Goal: Information Seeking & Learning: Learn about a topic

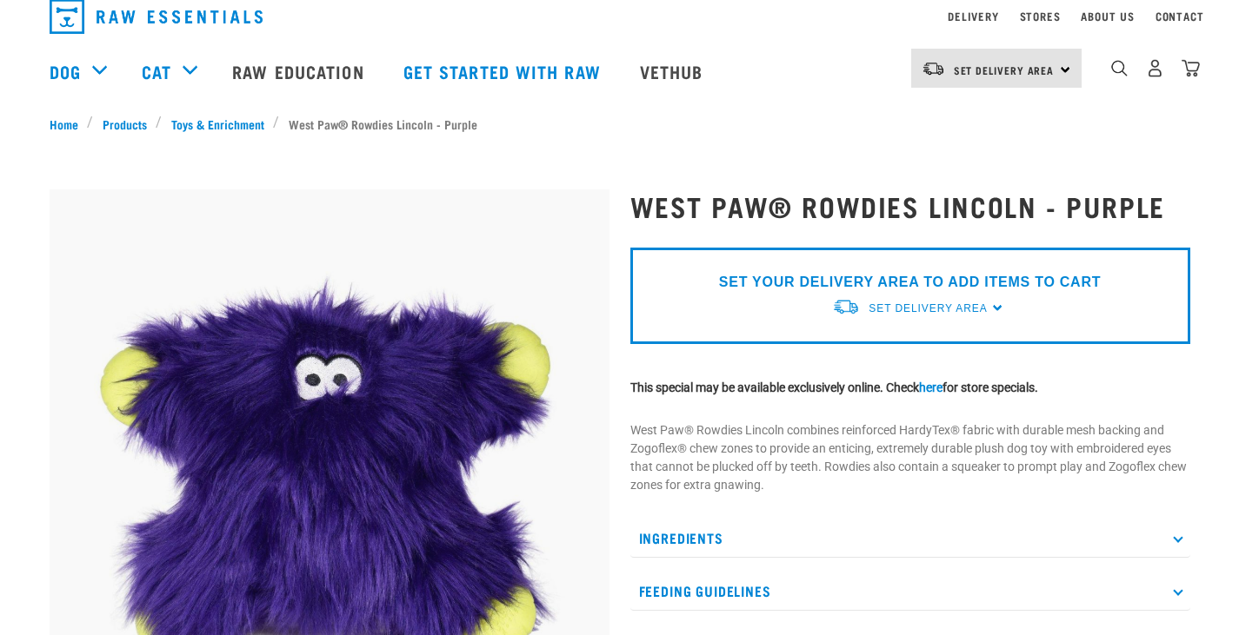
scroll to position [87, 0]
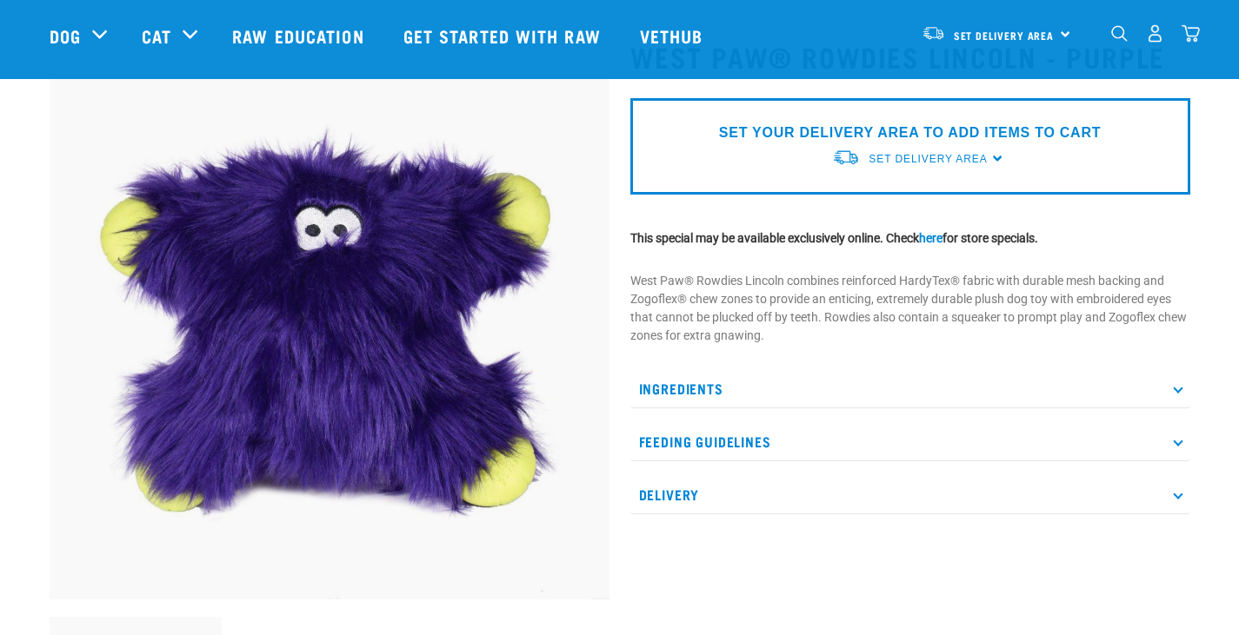
click at [369, 303] on img at bounding box center [330, 320] width 560 height 560
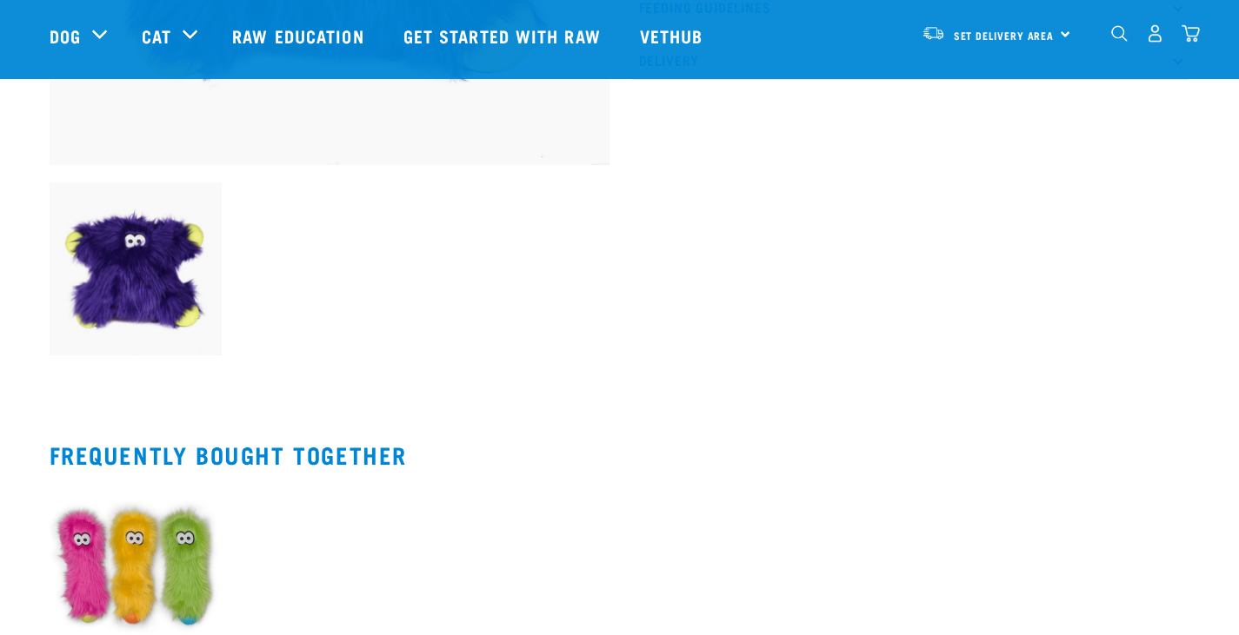
click at [70, 547] on img at bounding box center [136, 571] width 173 height 178
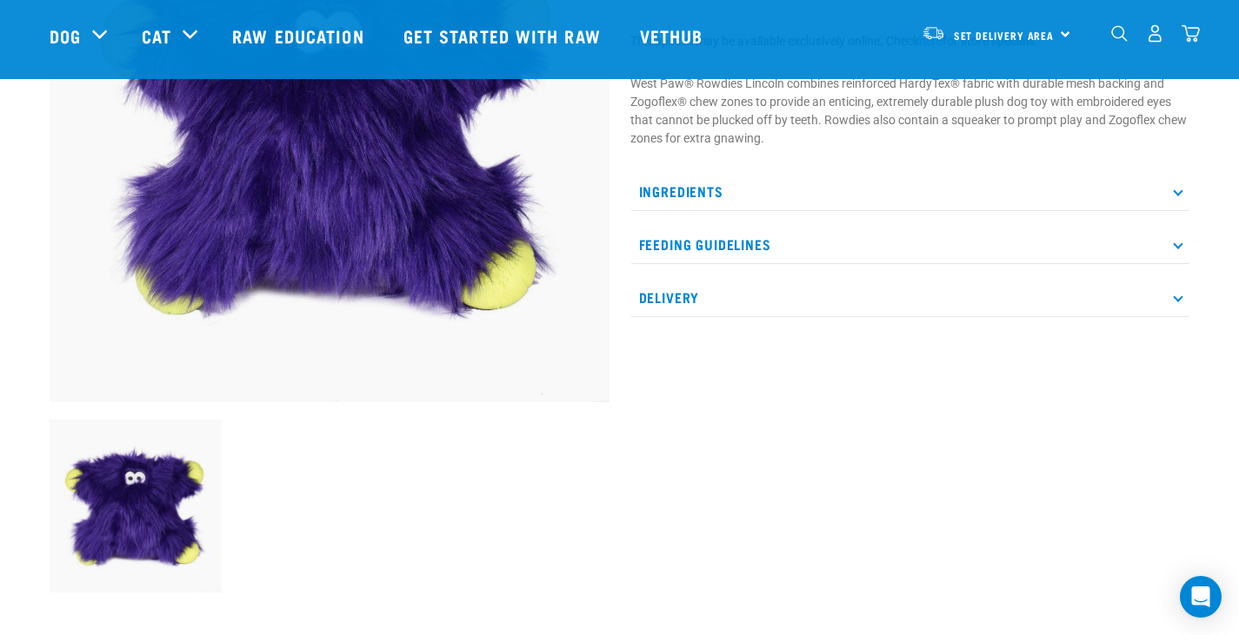
scroll to position [87, 0]
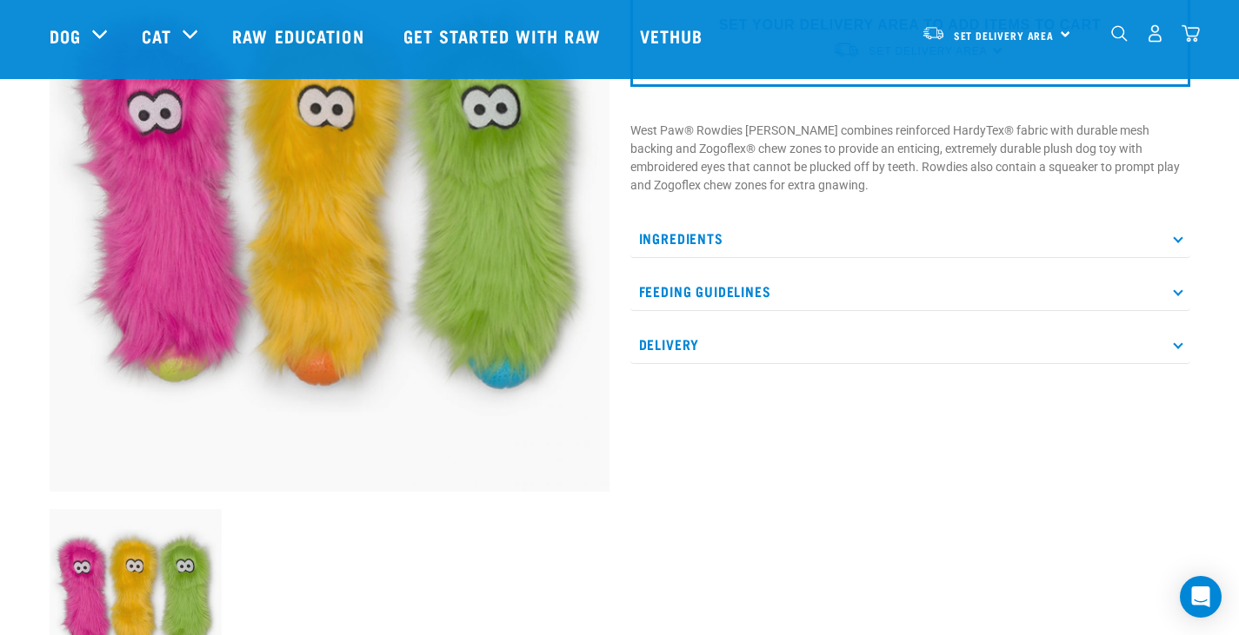
scroll to position [174, 0]
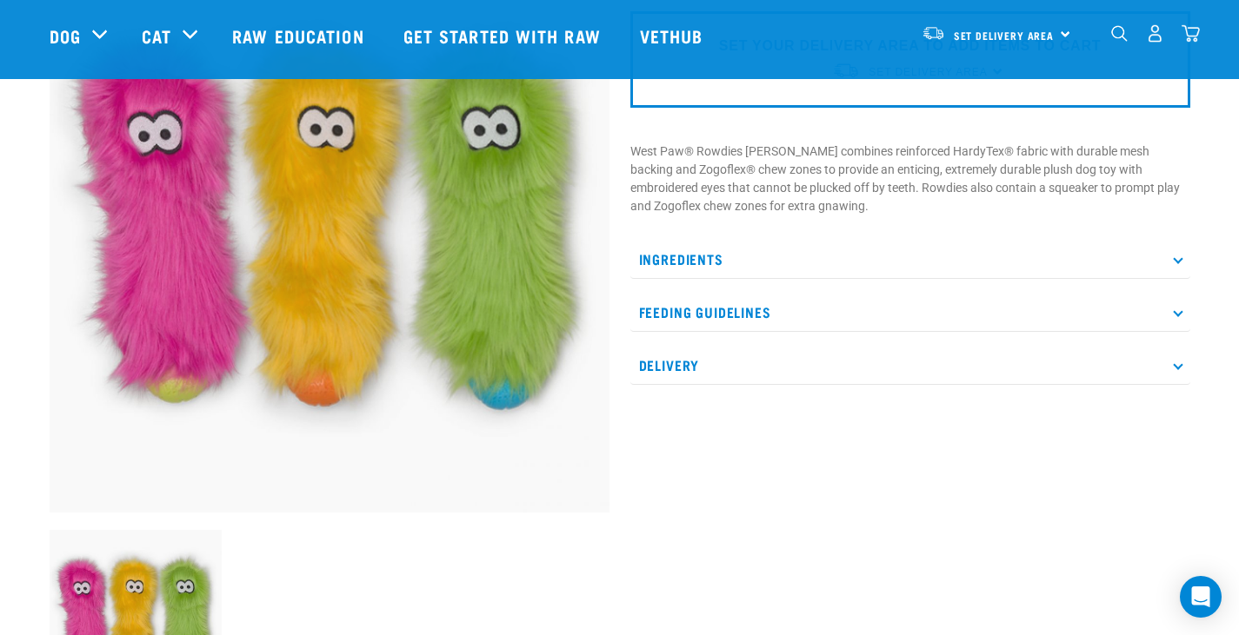
click at [764, 247] on p "Ingredients" at bounding box center [910, 259] width 560 height 39
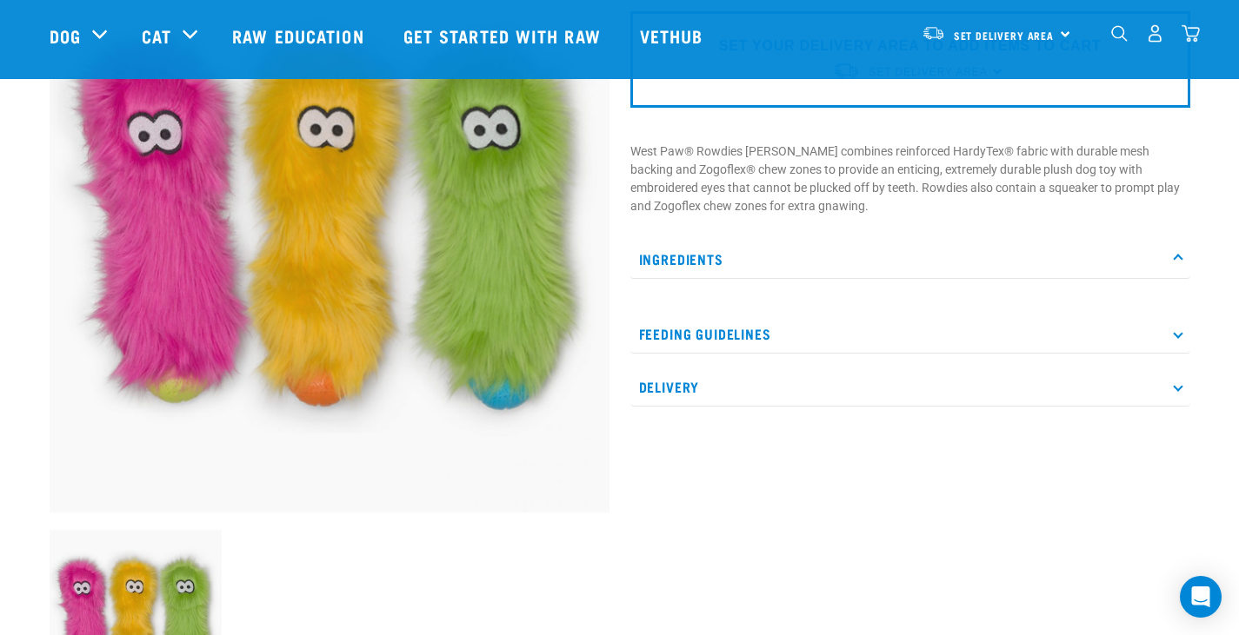
click at [714, 339] on p "Feeding Guidelines" at bounding box center [910, 334] width 560 height 39
click at [687, 480] on p "Delivery" at bounding box center [910, 481] width 560 height 39
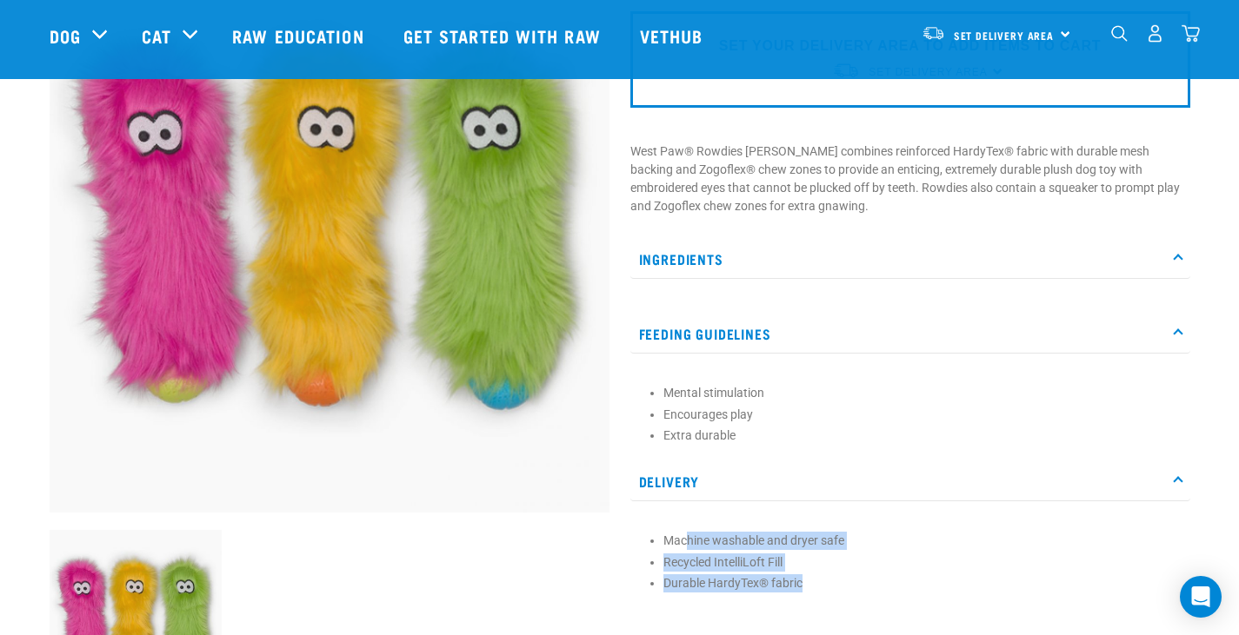
drag, startPoint x: 684, startPoint y: 541, endPoint x: 814, endPoint y: 589, distance: 139.2
click at [814, 589] on ul "Machine washable and dryer safe Recycled IntelliLoft Fill Durable HardyTex® fab…" at bounding box center [922, 562] width 518 height 61
drag, startPoint x: 813, startPoint y: 590, endPoint x: 798, endPoint y: 592, distance: 14.9
click at [813, 591] on li "Durable HardyTex® fabric" at bounding box center [922, 584] width 518 height 18
drag, startPoint x: 778, startPoint y: 580, endPoint x: 777, endPoint y: 559, distance: 20.9
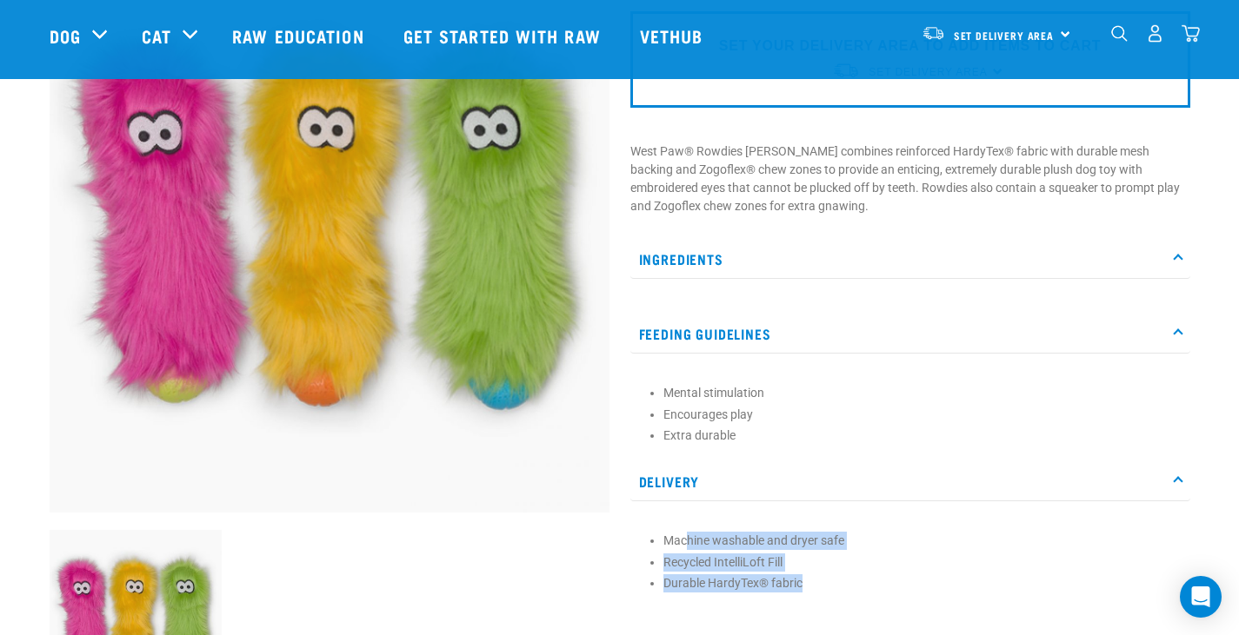
click at [778, 579] on li "Durable HardyTex® fabric" at bounding box center [922, 584] width 518 height 18
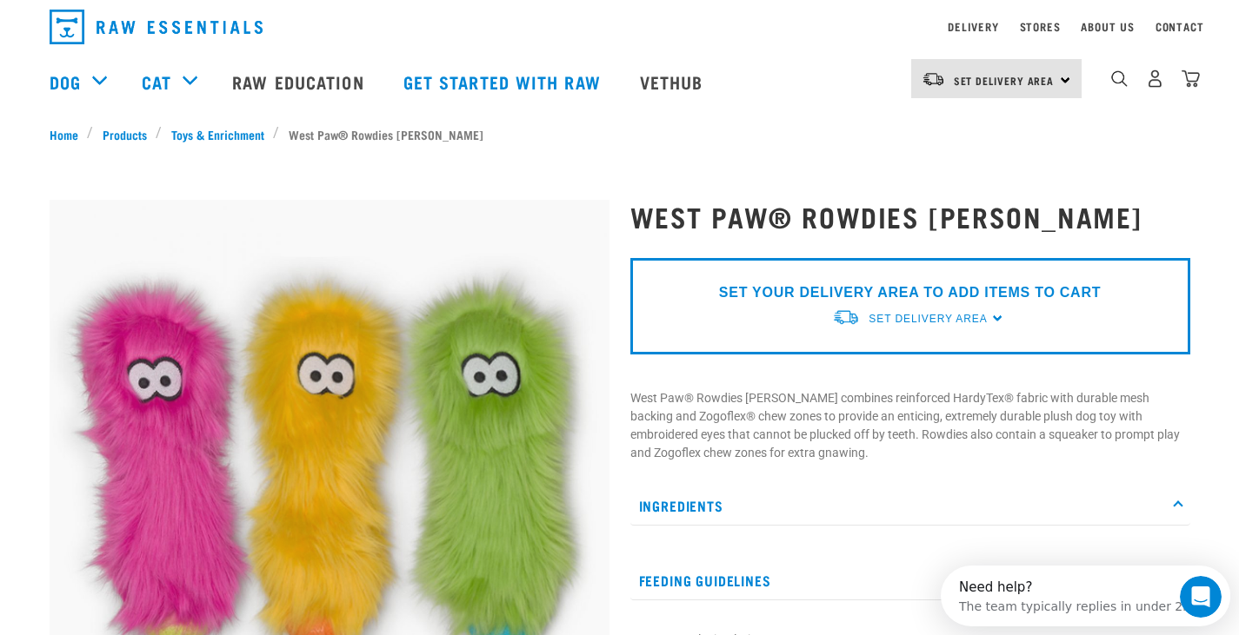
scroll to position [87, 0]
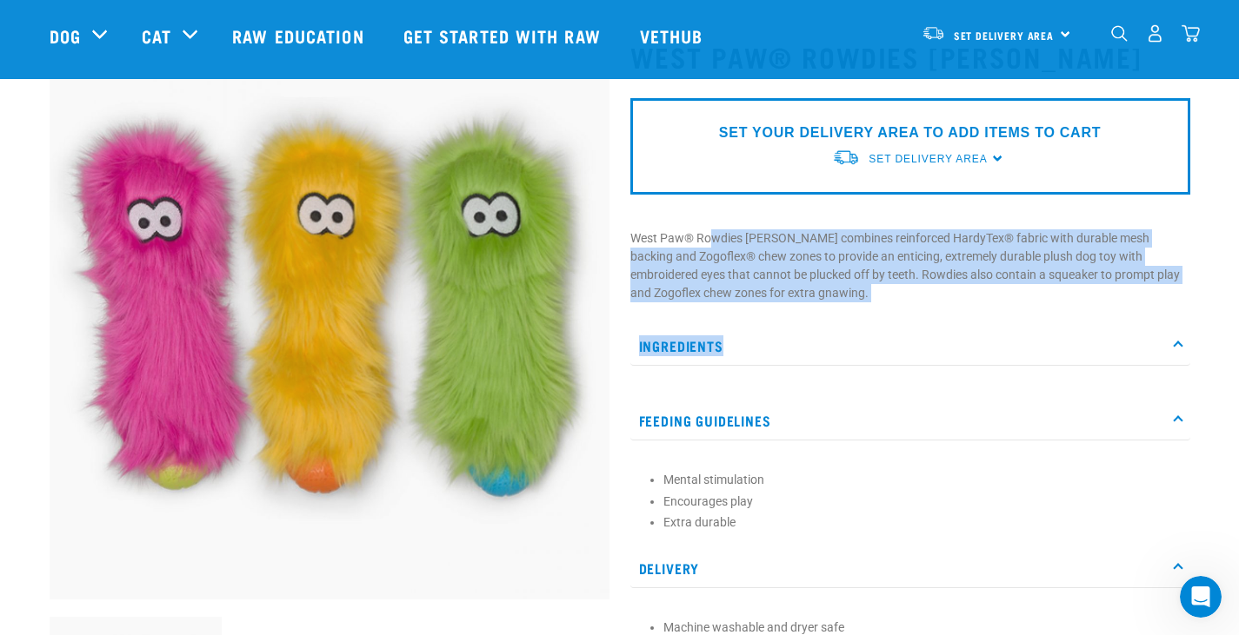
drag, startPoint x: 714, startPoint y: 218, endPoint x: 1111, endPoint y: 308, distance: 407.2
click at [1111, 308] on div "West Paw® Rowdies Custer SET YOUR DELIVERY AREA TO ADD ITEMS TO CART Set Delive…" at bounding box center [910, 413] width 581 height 792
click at [1002, 293] on p "West Paw® Rowdies [PERSON_NAME] combines reinforced HardyTex® fabric with durab…" at bounding box center [910, 265] width 560 height 73
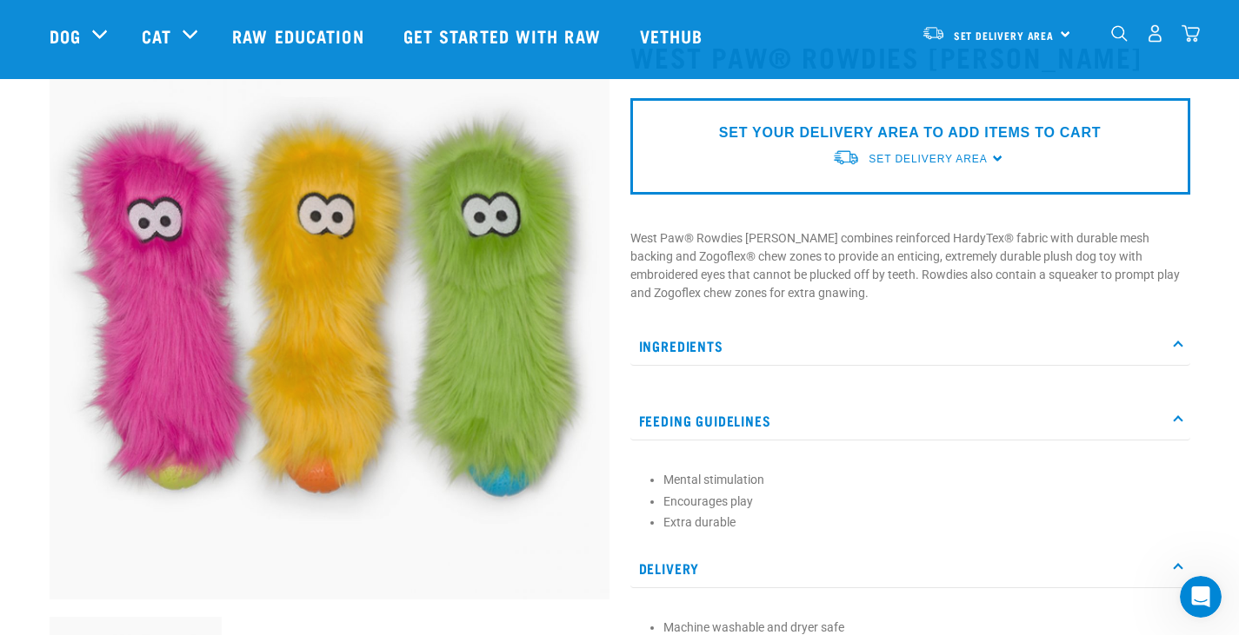
click at [768, 351] on p "Ingredients" at bounding box center [910, 346] width 560 height 39
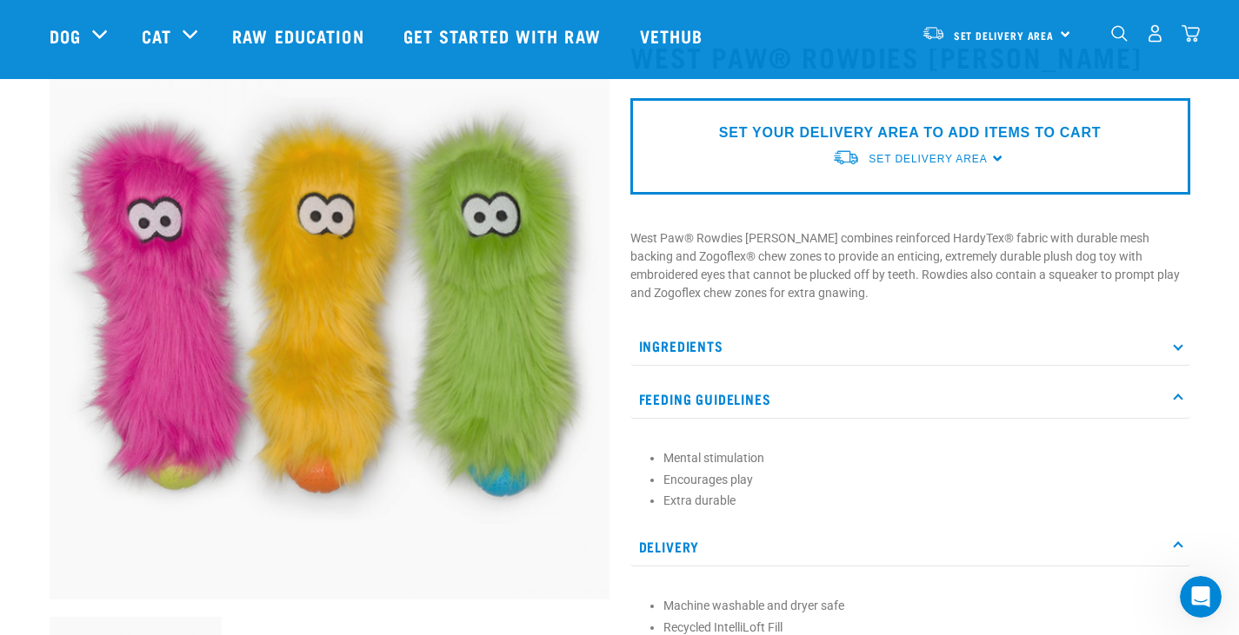
click at [707, 347] on p "Ingredients" at bounding box center [910, 346] width 560 height 39
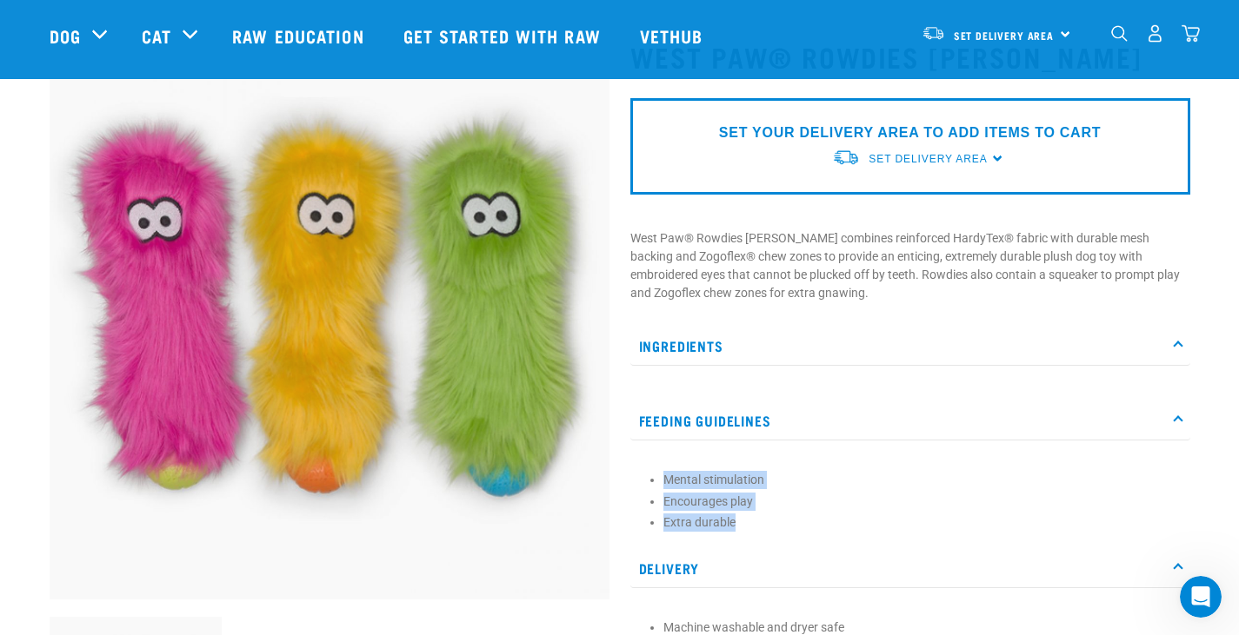
drag, startPoint x: 661, startPoint y: 458, endPoint x: 778, endPoint y: 521, distance: 133.0
click at [778, 521] on div "Mental stimulation Encourages play Extra durable" at bounding box center [910, 495] width 560 height 90
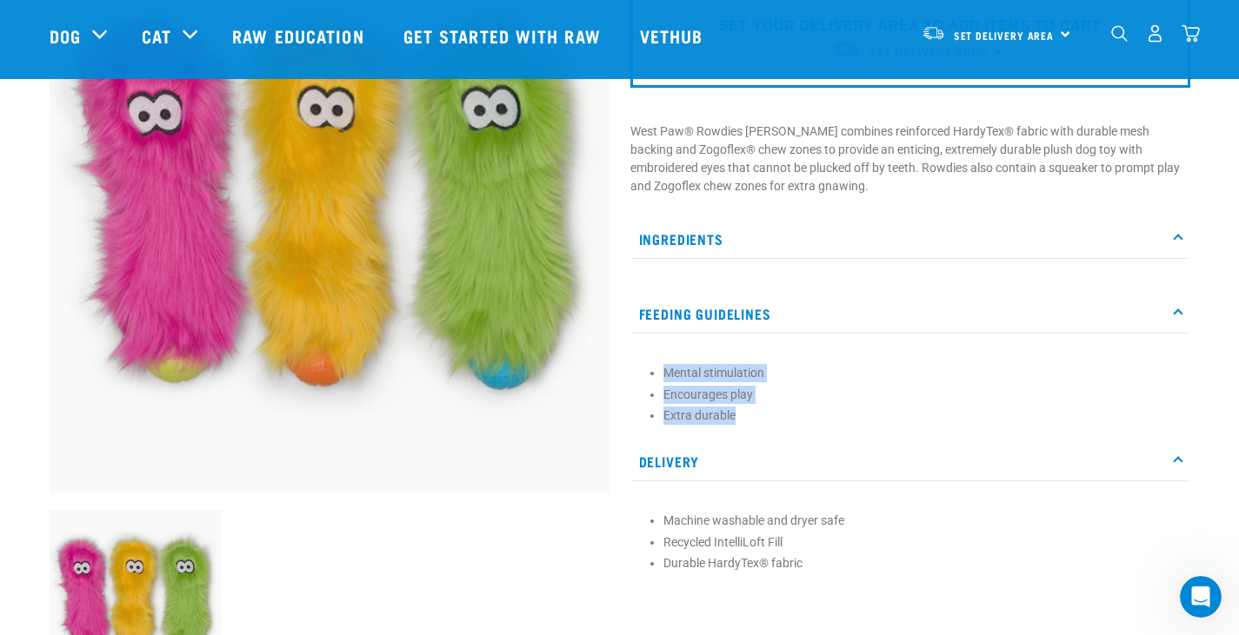
scroll to position [261, 0]
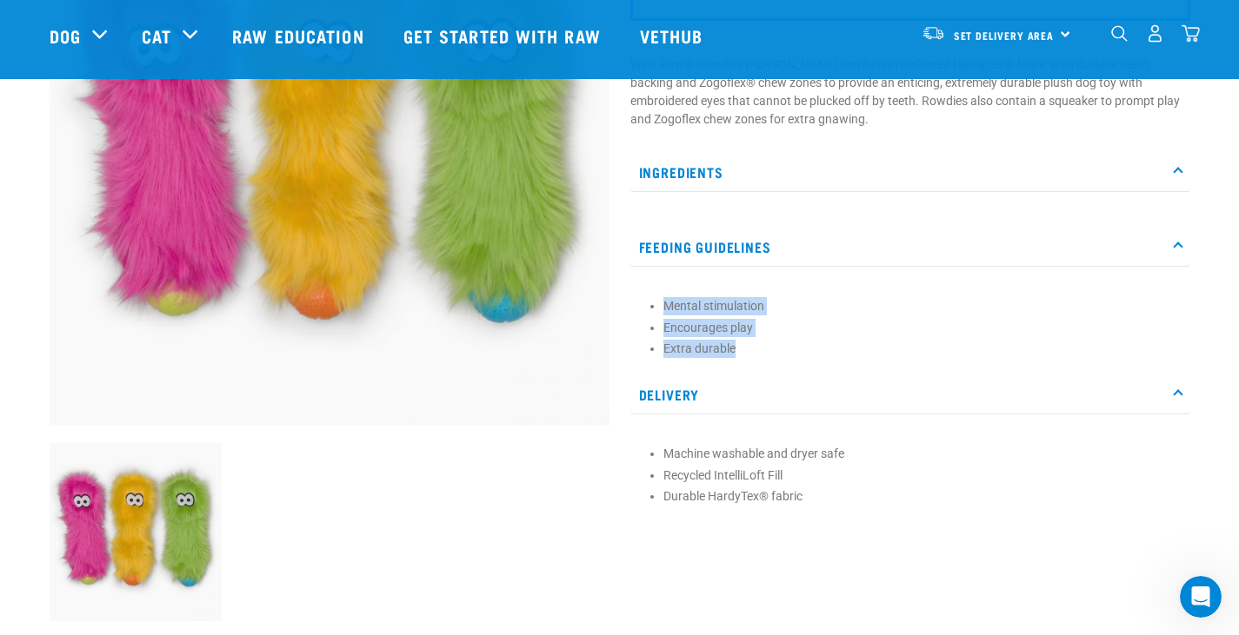
click at [761, 470] on li "Recycled IntelliLoft Fill" at bounding box center [922, 476] width 518 height 18
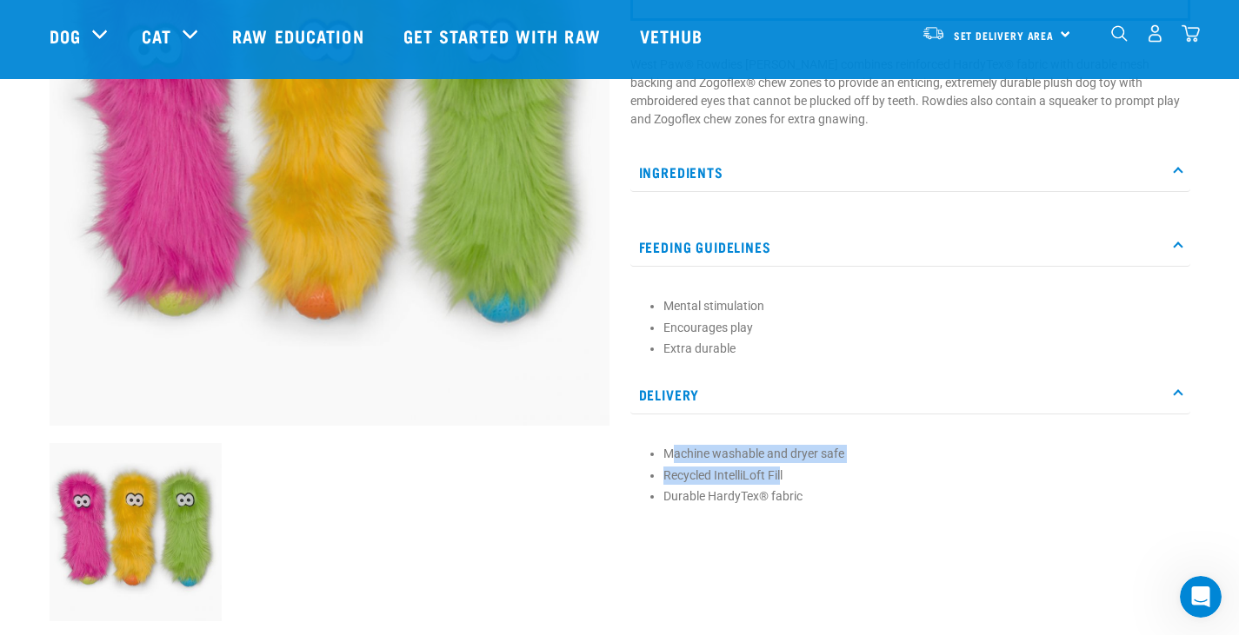
drag, startPoint x: 691, startPoint y: 455, endPoint x: 861, endPoint y: 491, distance: 173.4
click at [854, 489] on ul "Machine washable and dryer safe Recycled IntelliLoft Fill Durable HardyTex® fab…" at bounding box center [922, 475] width 518 height 61
click at [861, 491] on li "Durable HardyTex® fabric" at bounding box center [922, 497] width 518 height 18
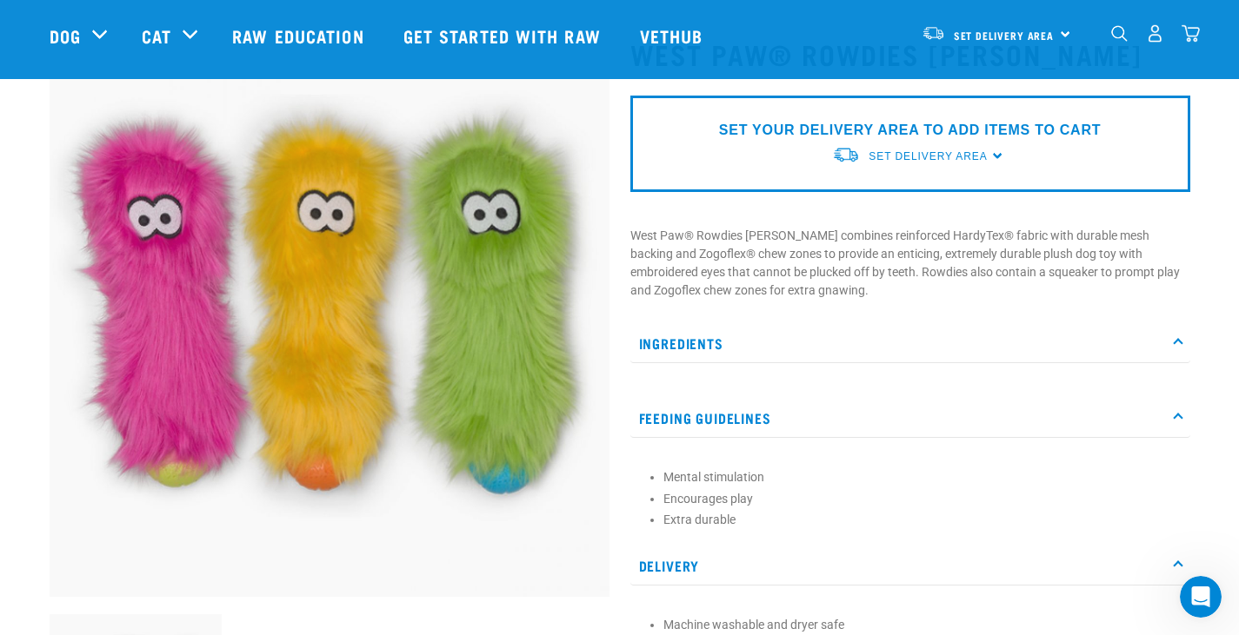
scroll to position [87, 0]
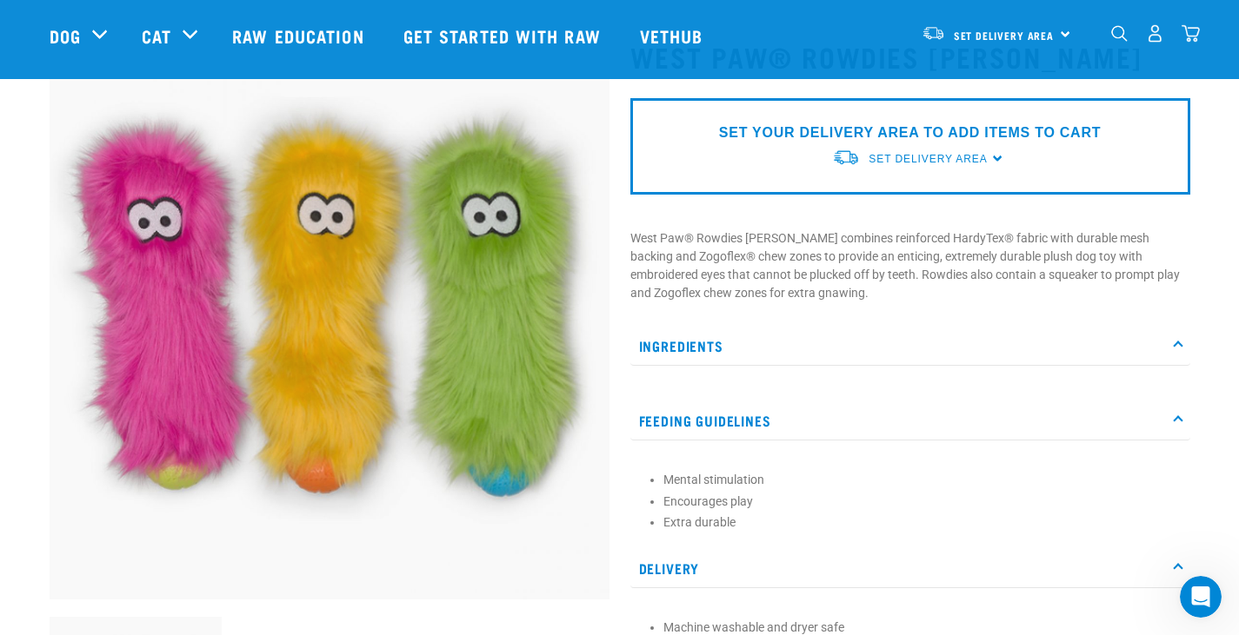
click at [909, 336] on p "Ingredients" at bounding box center [910, 346] width 560 height 39
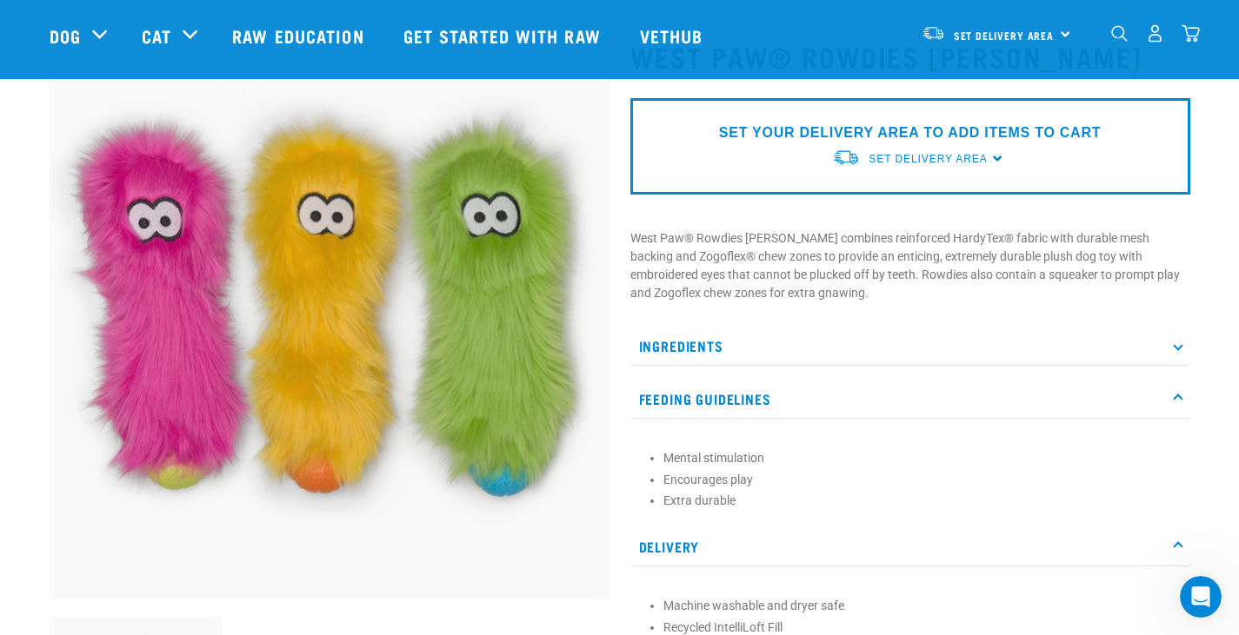
click at [972, 336] on p "Ingredients" at bounding box center [910, 346] width 560 height 39
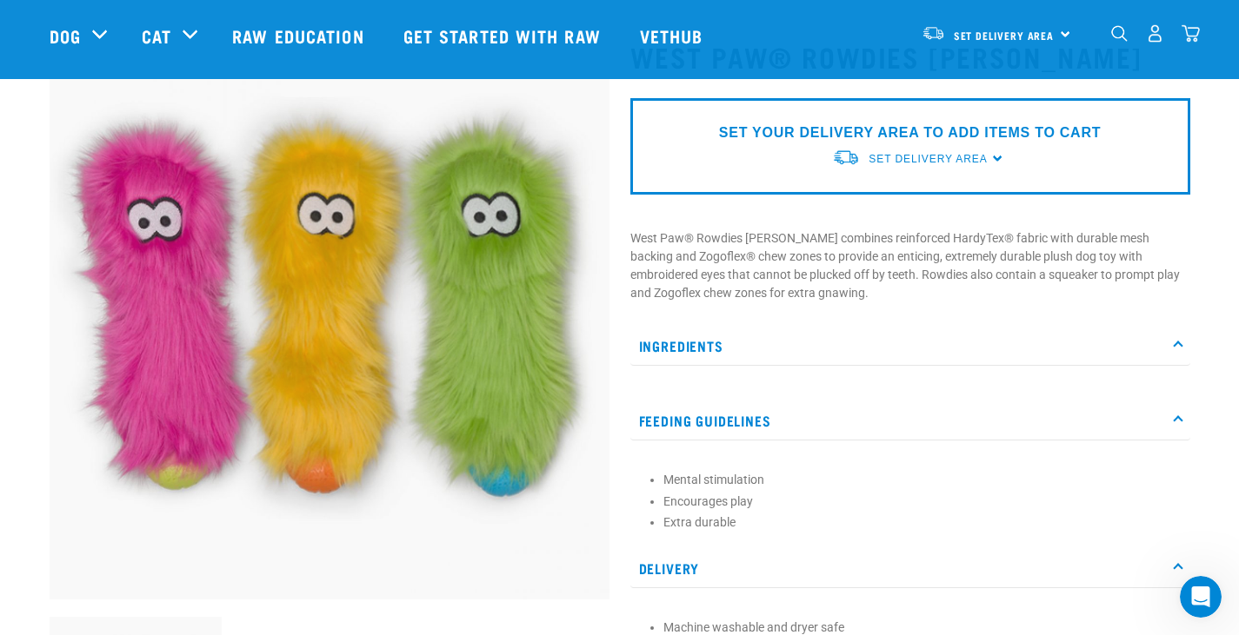
click at [867, 411] on p "Feeding Guidelines" at bounding box center [910, 421] width 560 height 39
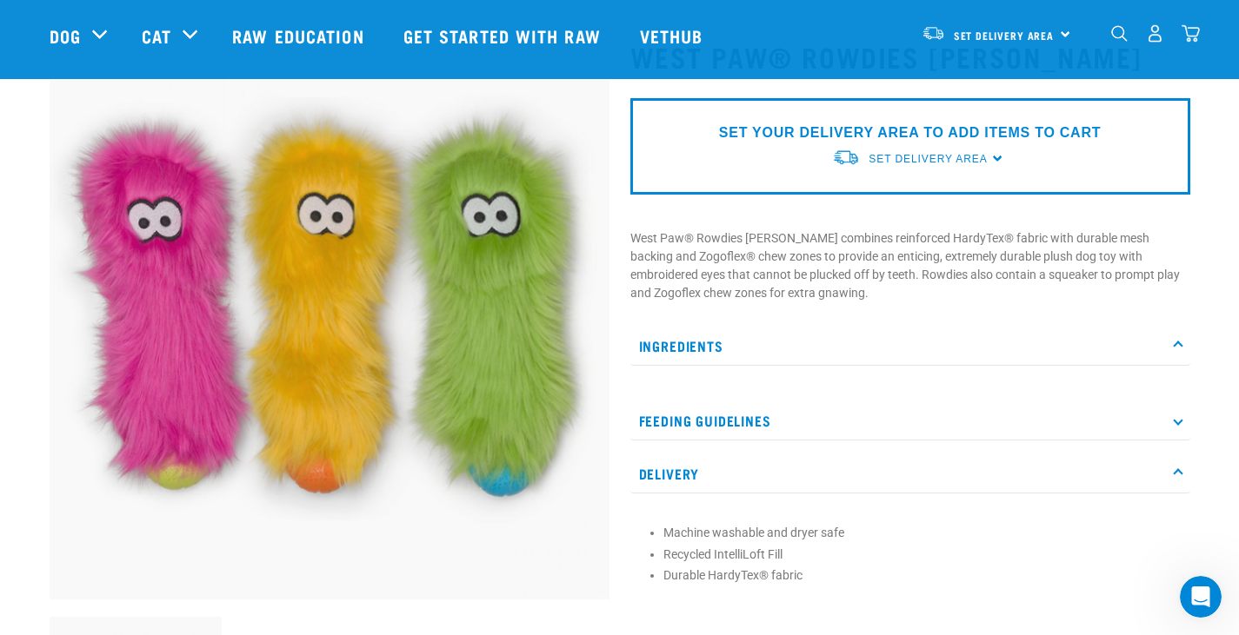
click at [815, 416] on p "Feeding Guidelines" at bounding box center [910, 421] width 560 height 39
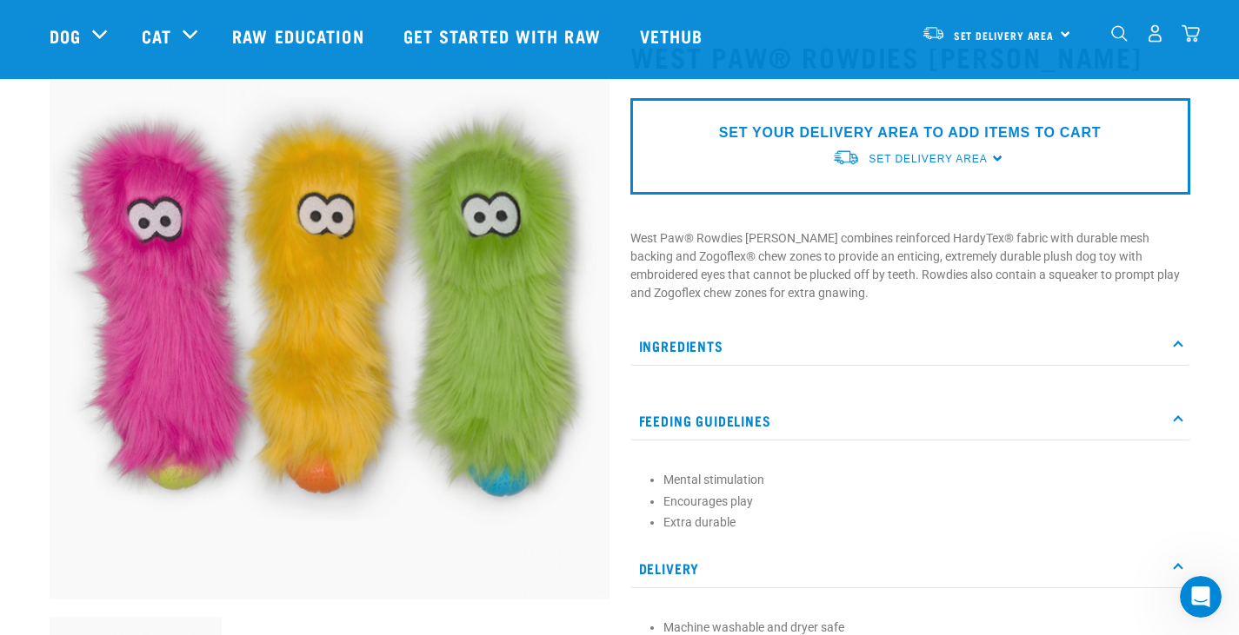
click at [834, 535] on div "Mental stimulation Encourages play Extra durable" at bounding box center [910, 495] width 560 height 90
click at [846, 563] on p "Delivery" at bounding box center [910, 568] width 560 height 39
click at [890, 571] on p "Delivery" at bounding box center [910, 568] width 560 height 39
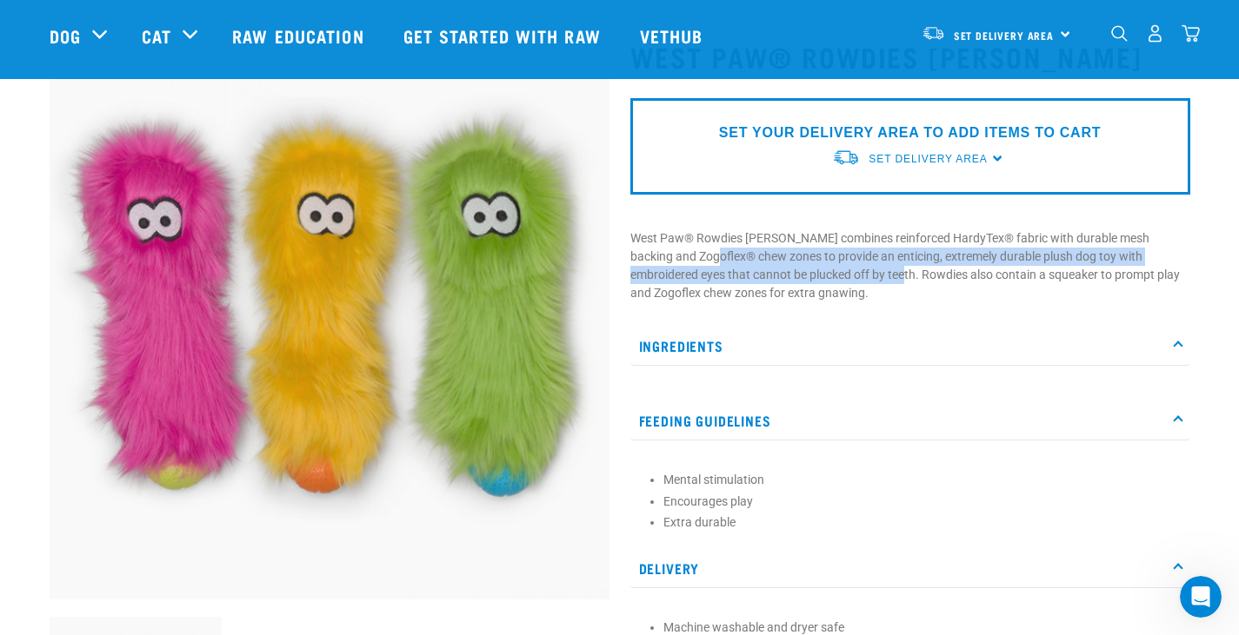
drag, startPoint x: 843, startPoint y: 272, endPoint x: 692, endPoint y: 254, distance: 152.3
click at [692, 254] on p "West Paw® Rowdies [PERSON_NAME] combines reinforced HardyTex® fabric with durab…" at bounding box center [910, 265] width 560 height 73
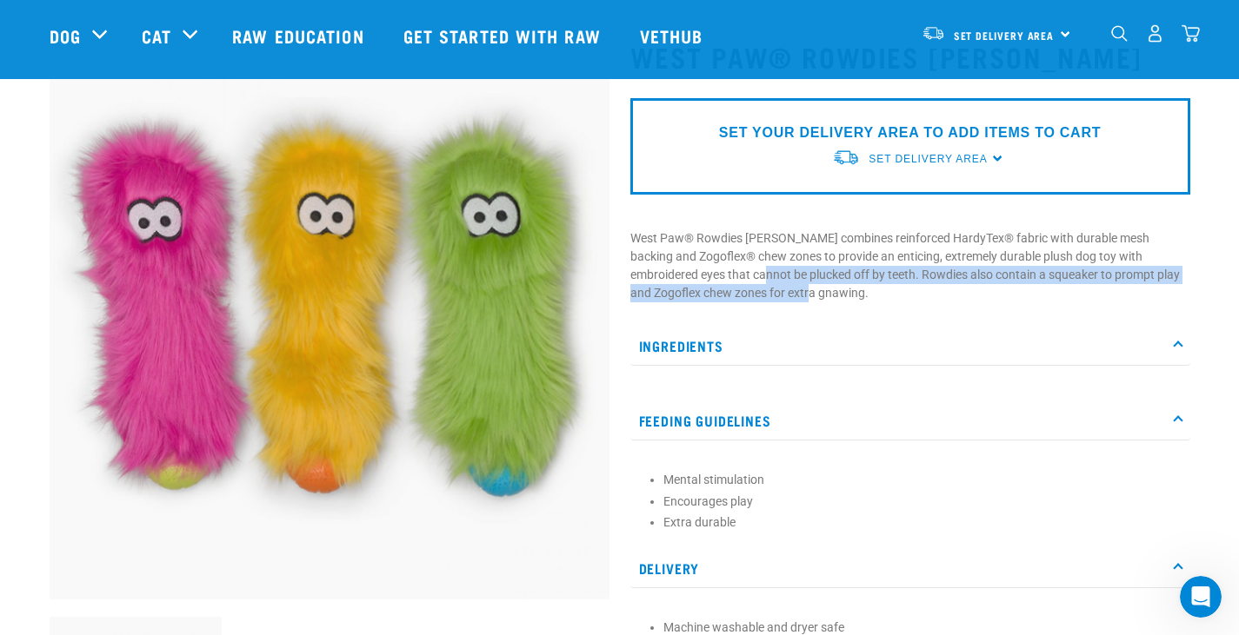
drag, startPoint x: 725, startPoint y: 289, endPoint x: 751, endPoint y: 297, distance: 27.5
click at [749, 297] on p "West Paw® Rowdies [PERSON_NAME] combines reinforced HardyTex® fabric with durab…" at bounding box center [910, 265] width 560 height 73
click at [751, 297] on p "West Paw® Rowdies [PERSON_NAME] combines reinforced HardyTex® fabric with durab…" at bounding box center [910, 265] width 560 height 73
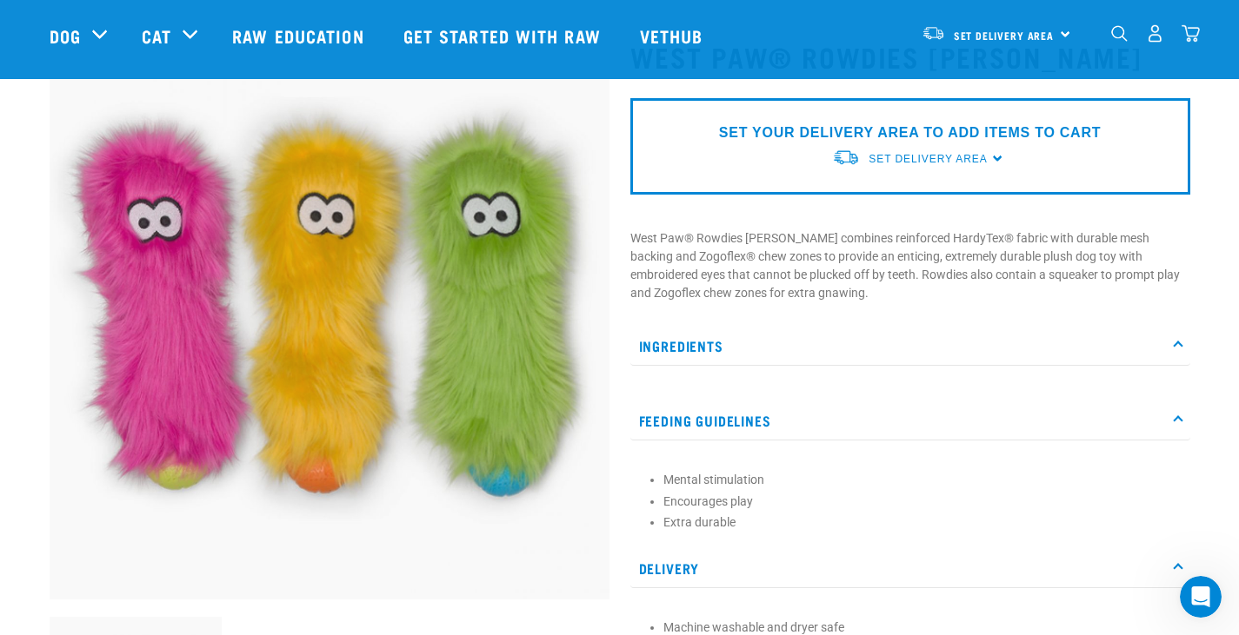
click at [807, 300] on p "West Paw® Rowdies [PERSON_NAME] combines reinforced HardyTex® fabric with durab…" at bounding box center [910, 265] width 560 height 73
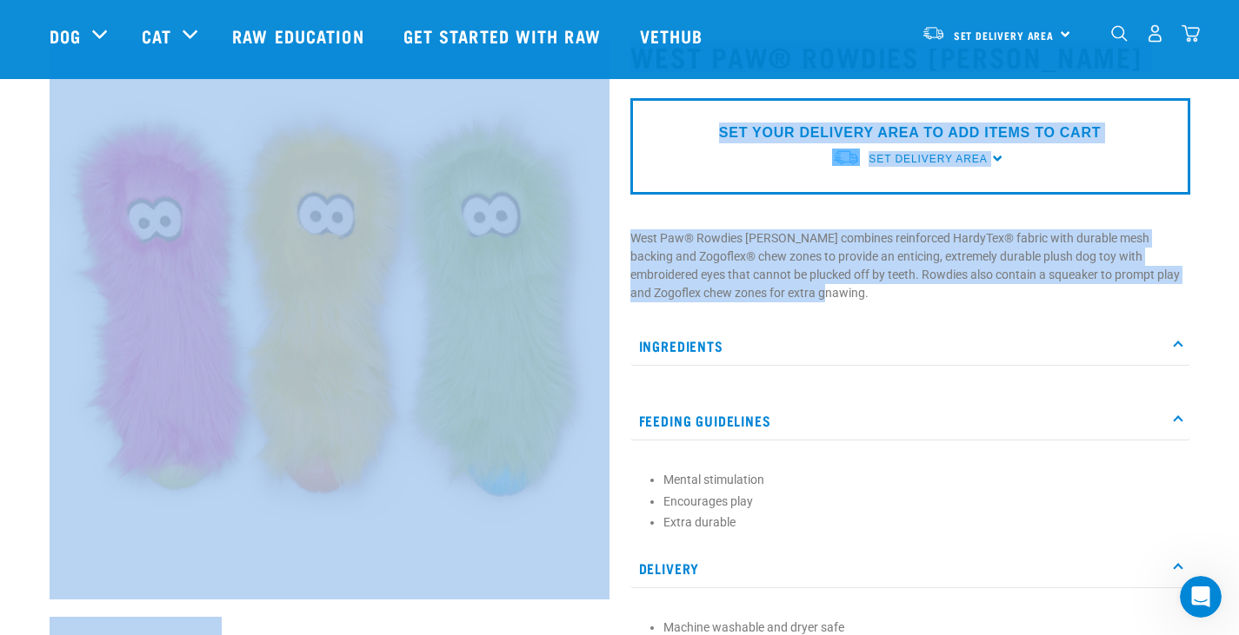
drag, startPoint x: 848, startPoint y: 296, endPoint x: 562, endPoint y: 229, distance: 294.5
click at [562, 229] on div "West Paw® Rowdies [PERSON_NAME]" at bounding box center [619, 413] width 1161 height 792
click at [737, 264] on p "West Paw® Rowdies [PERSON_NAME] combines reinforced HardyTex® fabric with durab…" at bounding box center [910, 265] width 560 height 73
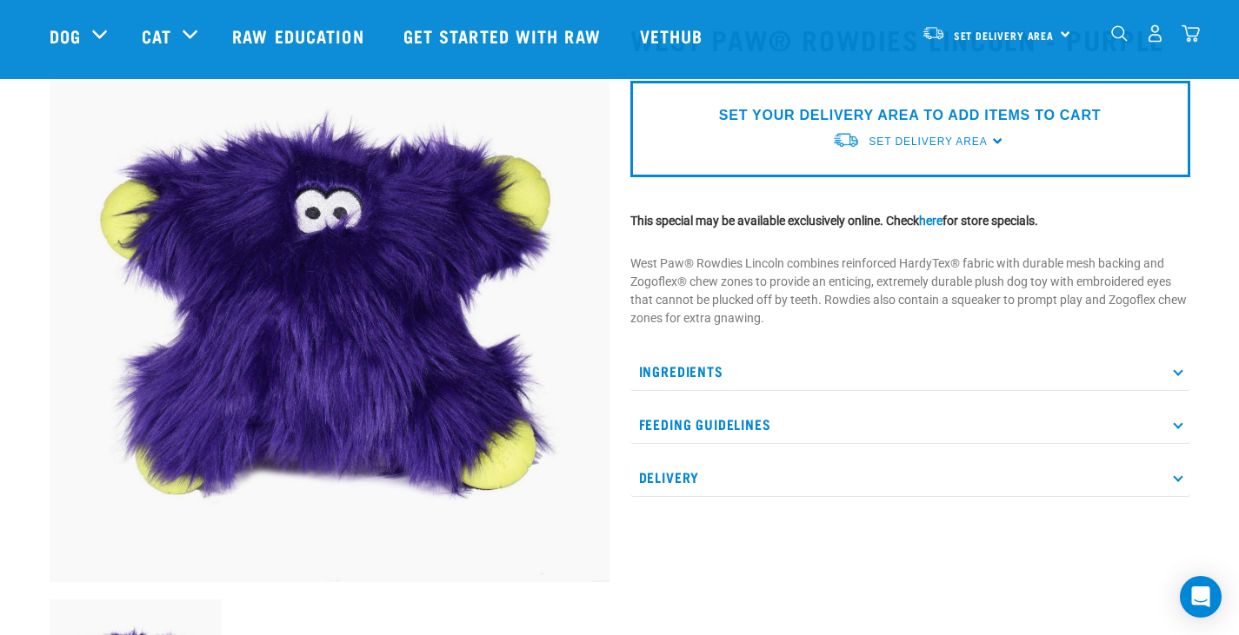
scroll to position [41, 0]
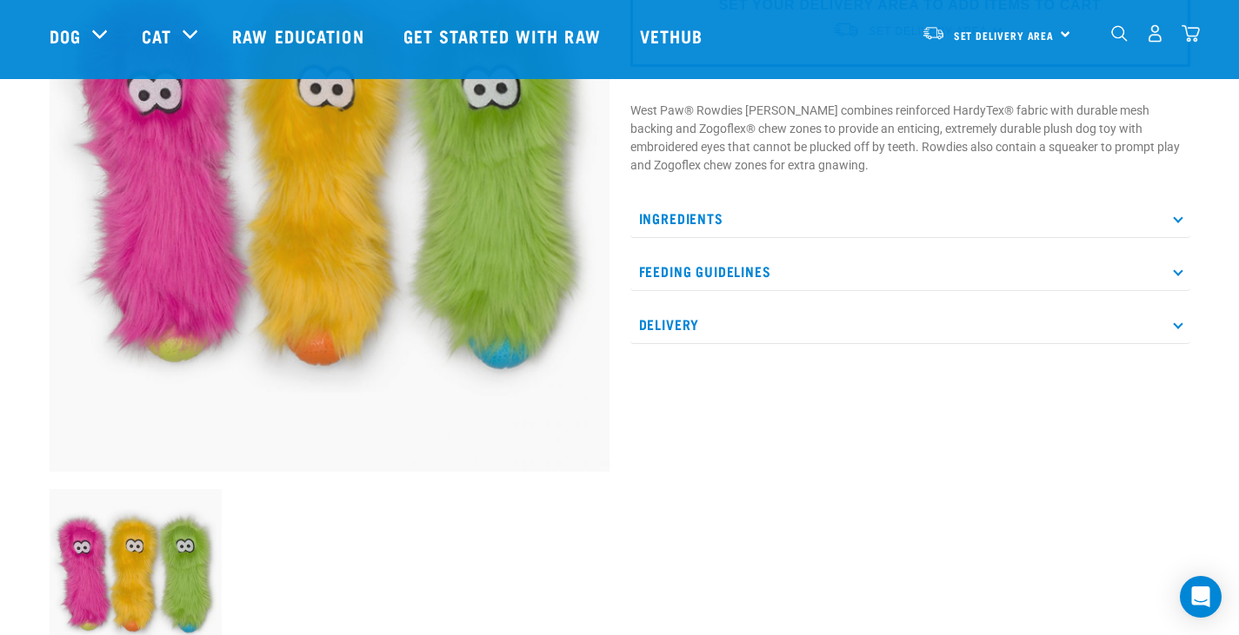
click at [753, 213] on p "Ingredients" at bounding box center [910, 218] width 560 height 39
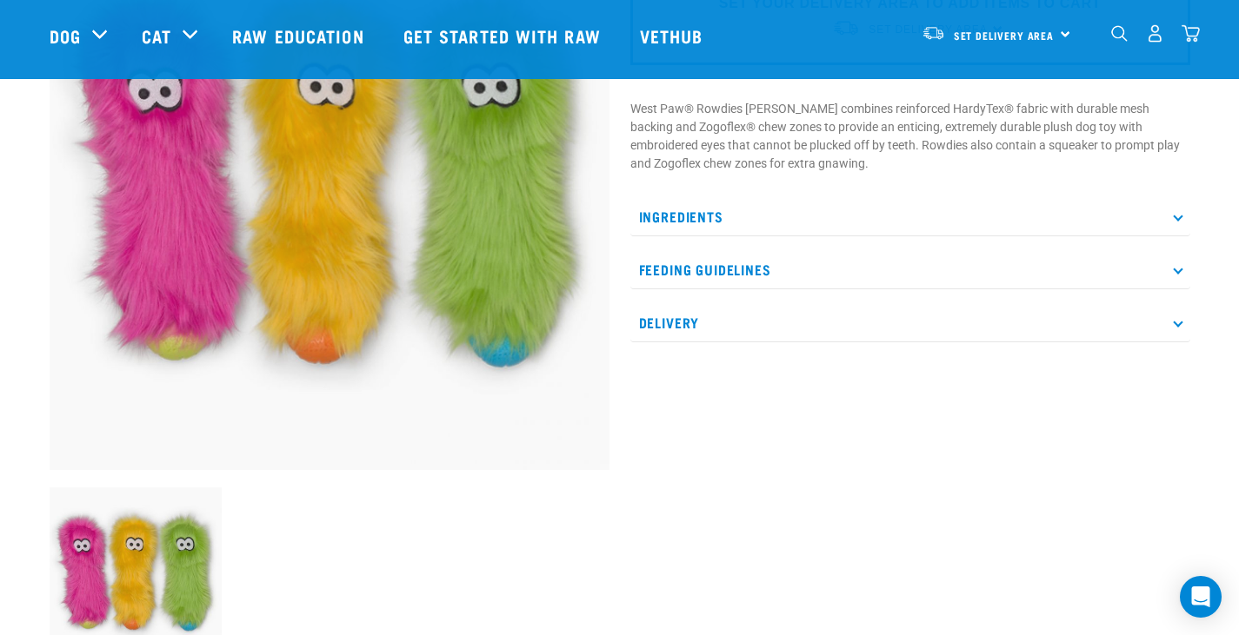
scroll to position [261, 0]
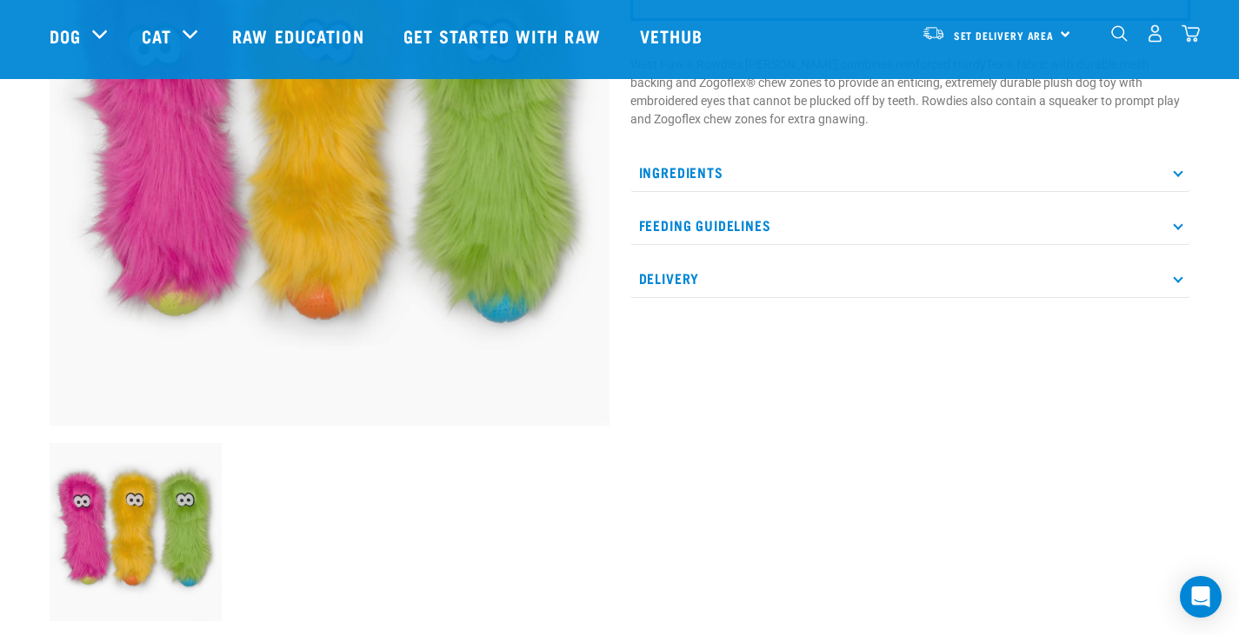
click at [743, 209] on p "Feeding Guidelines" at bounding box center [910, 225] width 560 height 39
click at [748, 192] on div "Ingredients Feeding Guidelines Mental stimulation Encourages play Extra durable…" at bounding box center [910, 273] width 560 height 240
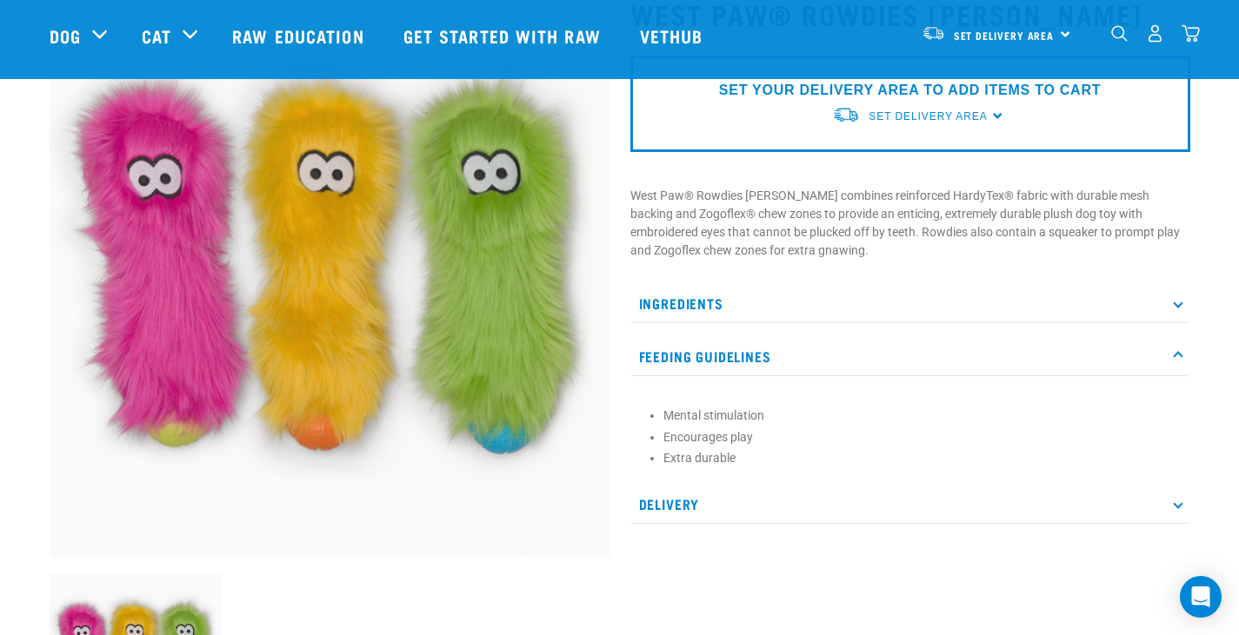
scroll to position [87, 0]
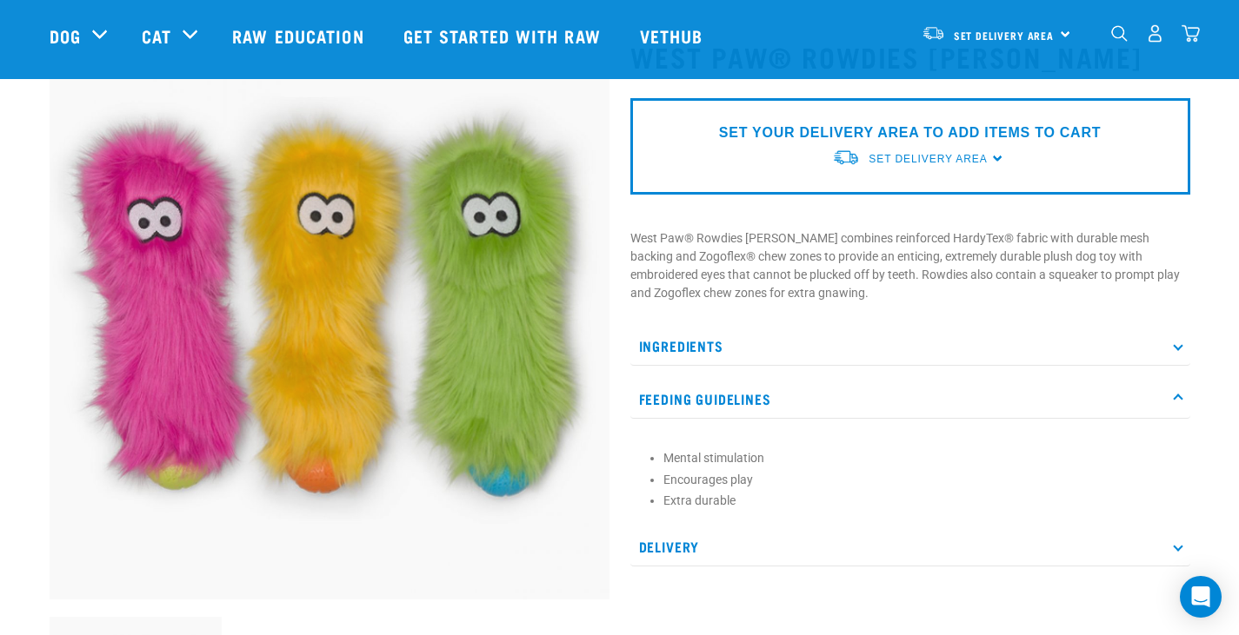
click at [440, 301] on img at bounding box center [330, 320] width 560 height 560
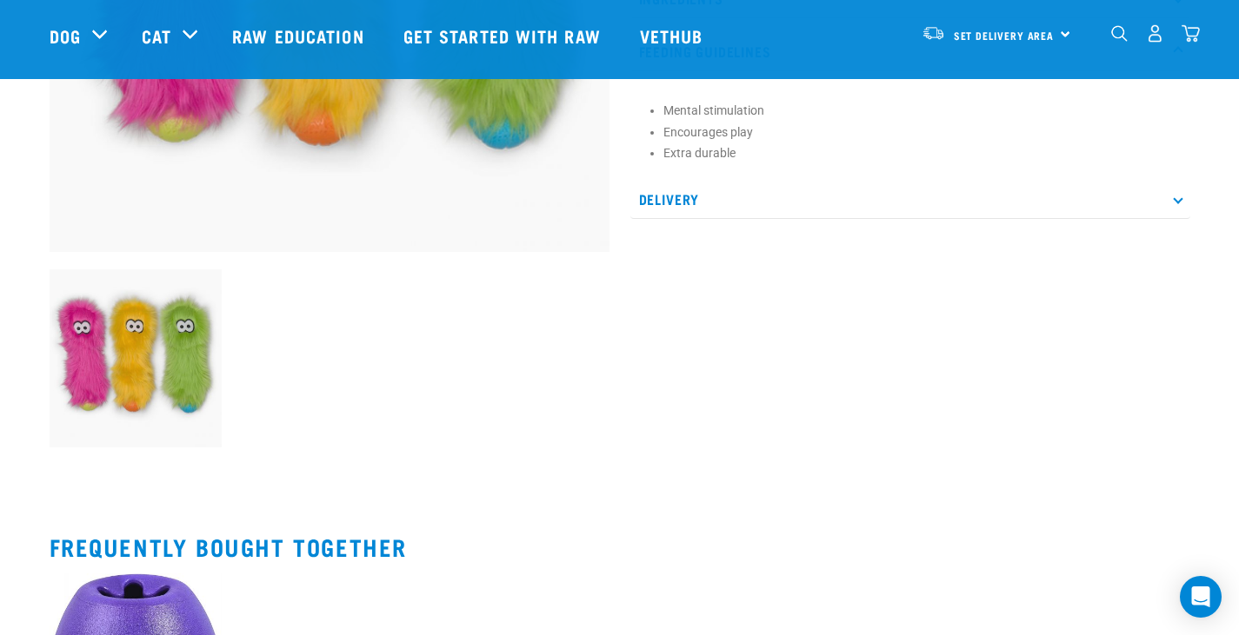
scroll to position [869, 0]
